Goal: Information Seeking & Learning: Learn about a topic

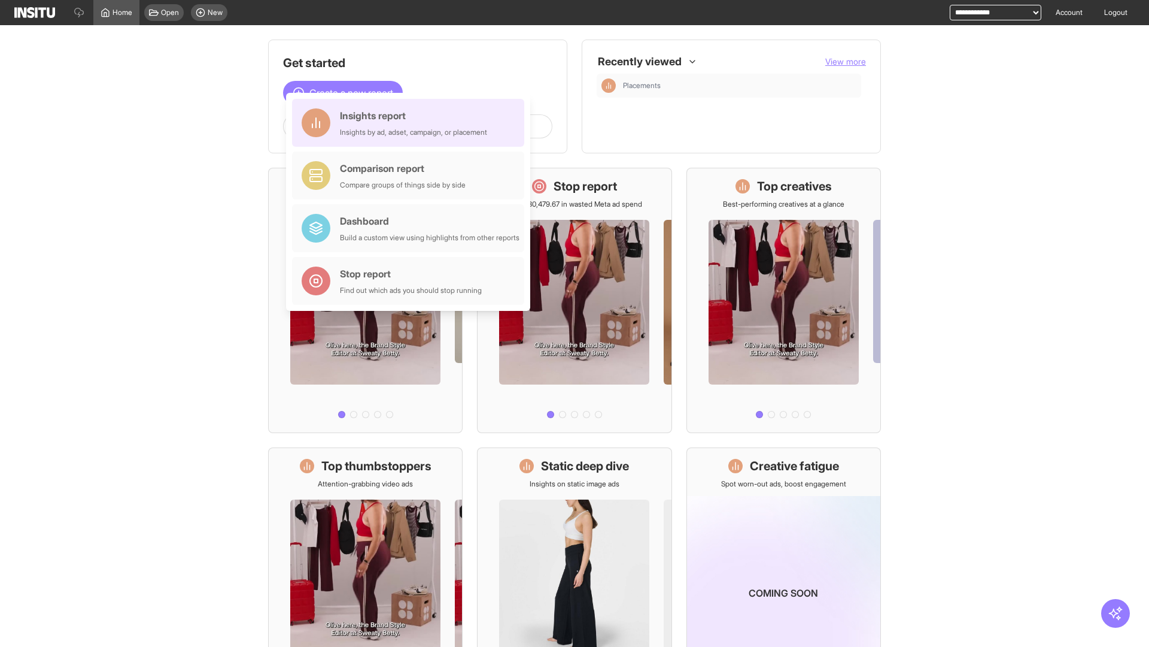
click at [411, 123] on div "Insights report Insights by ad, adset, campaign, or placement" at bounding box center [413, 122] width 147 height 29
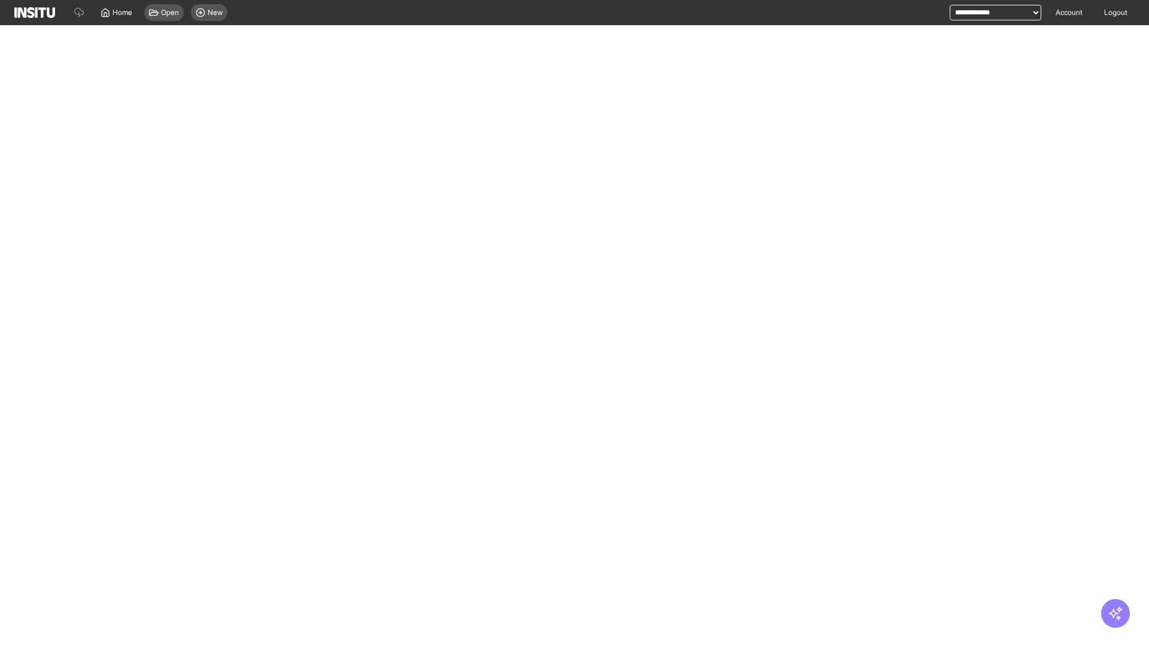
select select "**"
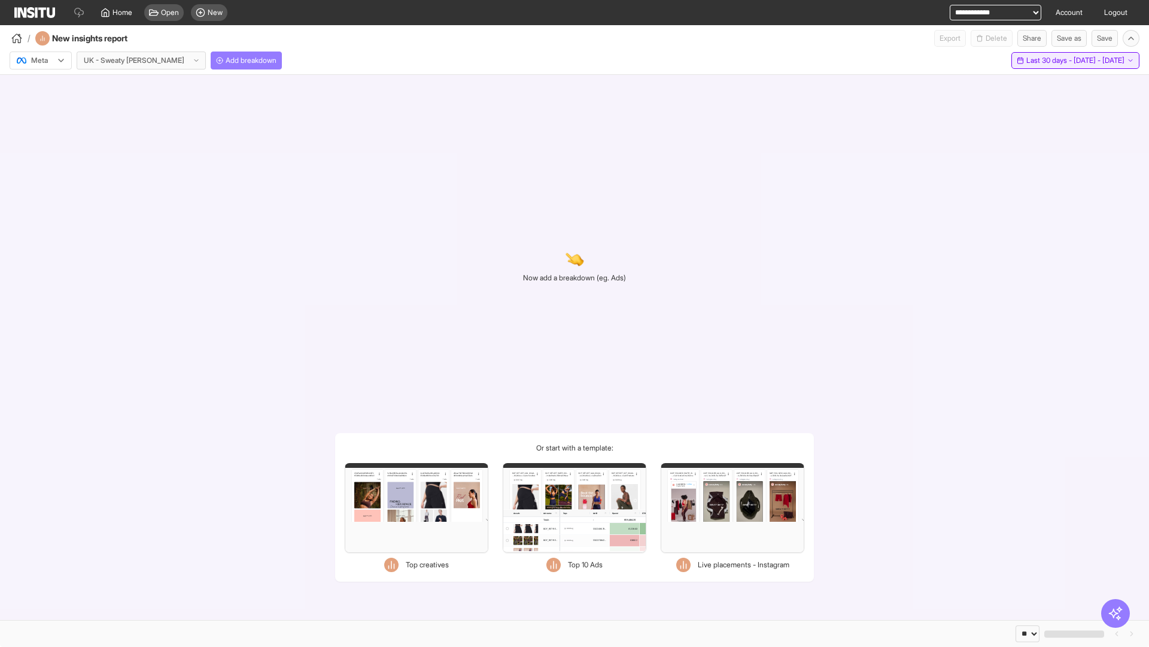
click at [1048, 60] on span "Last 30 days - [DATE] - [DATE]" at bounding box center [1076, 61] width 98 height 10
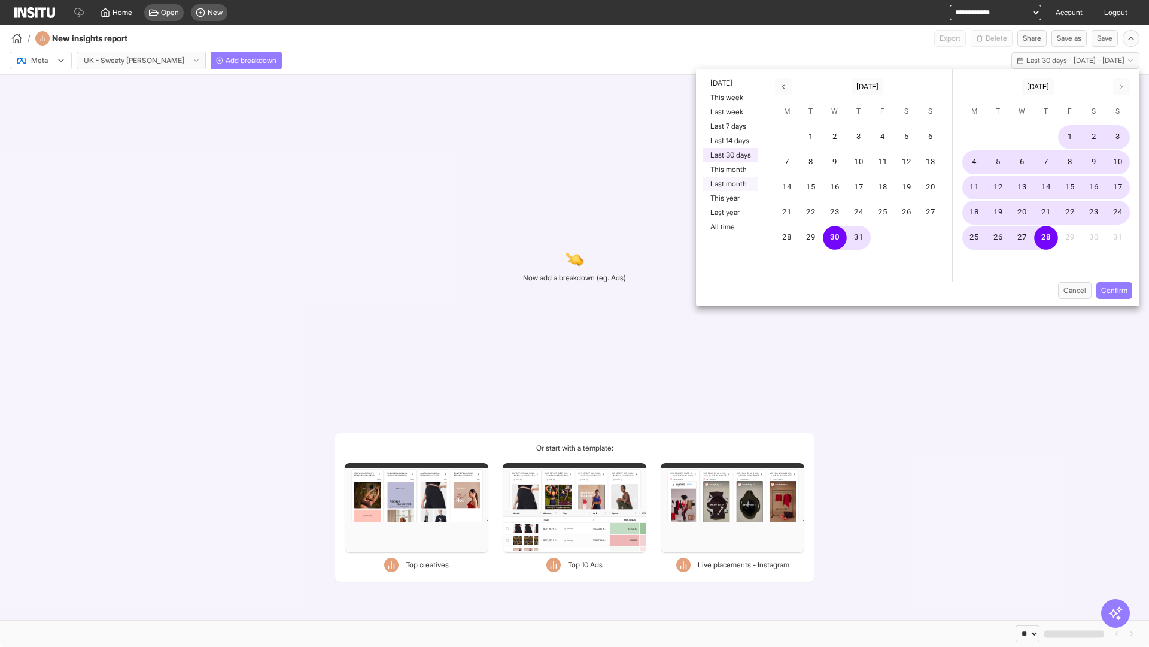
click at [730, 184] on button "Last month" at bounding box center [730, 184] width 55 height 14
